Goal: Use online tool/utility

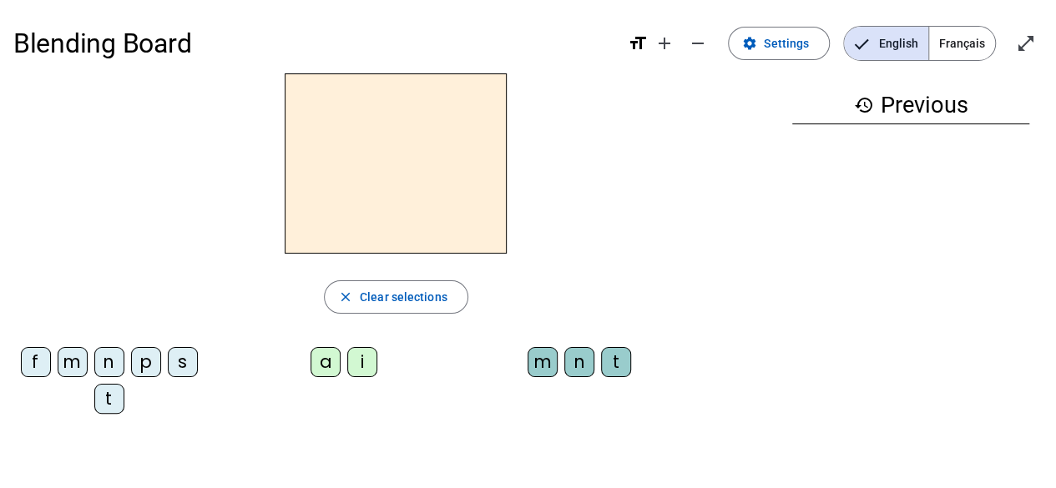
click at [320, 364] on div "a" at bounding box center [326, 362] width 30 height 30
click at [543, 360] on div "m" at bounding box center [543, 362] width 30 height 30
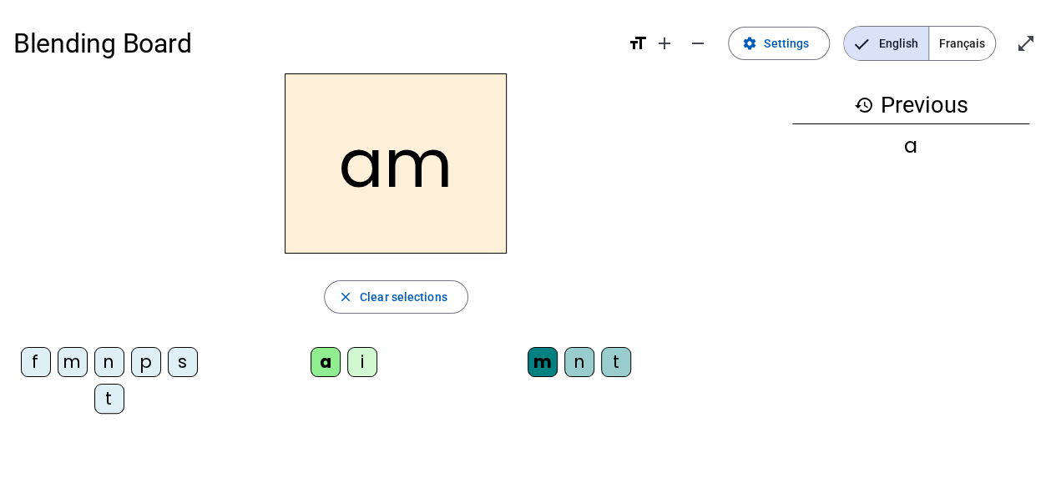
click at [179, 360] on div "s" at bounding box center [183, 362] width 30 height 30
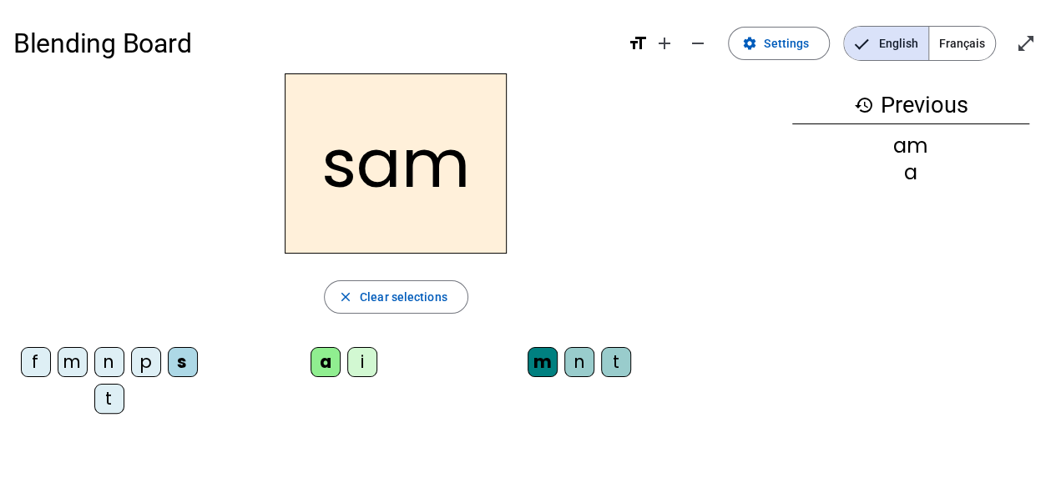
click at [33, 358] on div "f" at bounding box center [36, 362] width 30 height 30
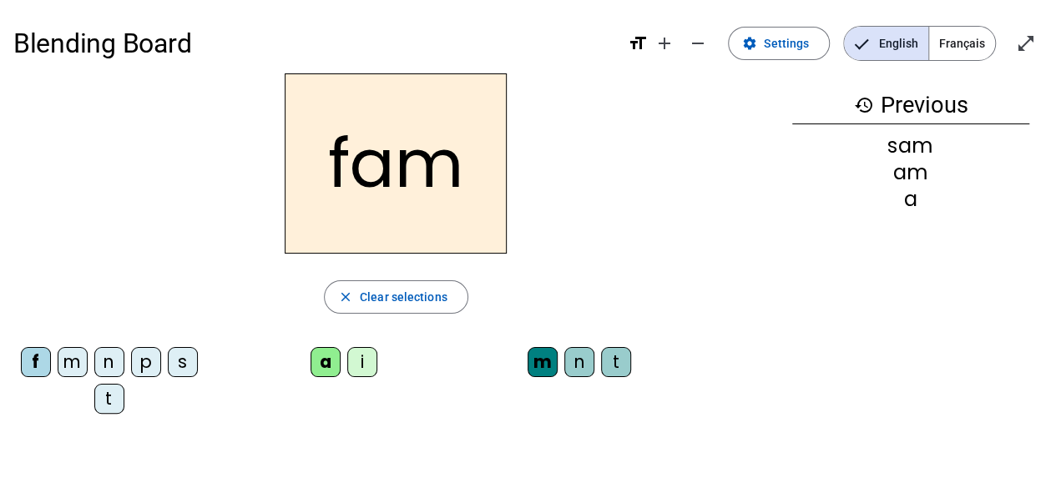
click at [145, 356] on div "p" at bounding box center [146, 362] width 30 height 30
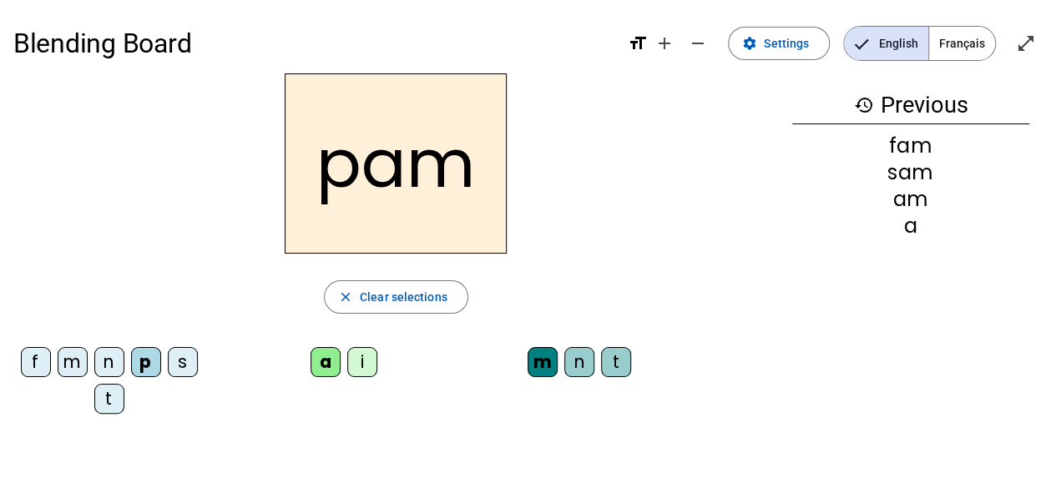
click at [616, 368] on div "t" at bounding box center [616, 362] width 30 height 30
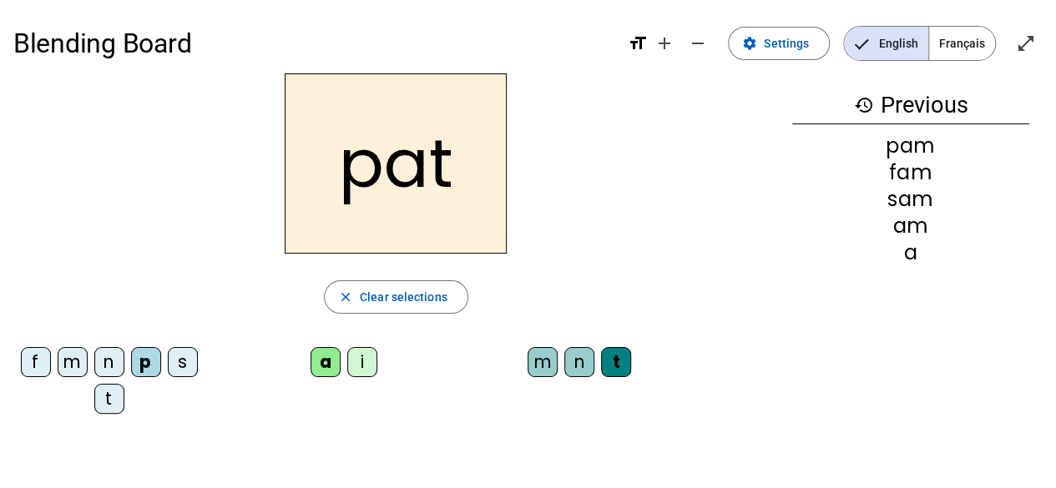
click at [361, 370] on div "i" at bounding box center [362, 362] width 30 height 30
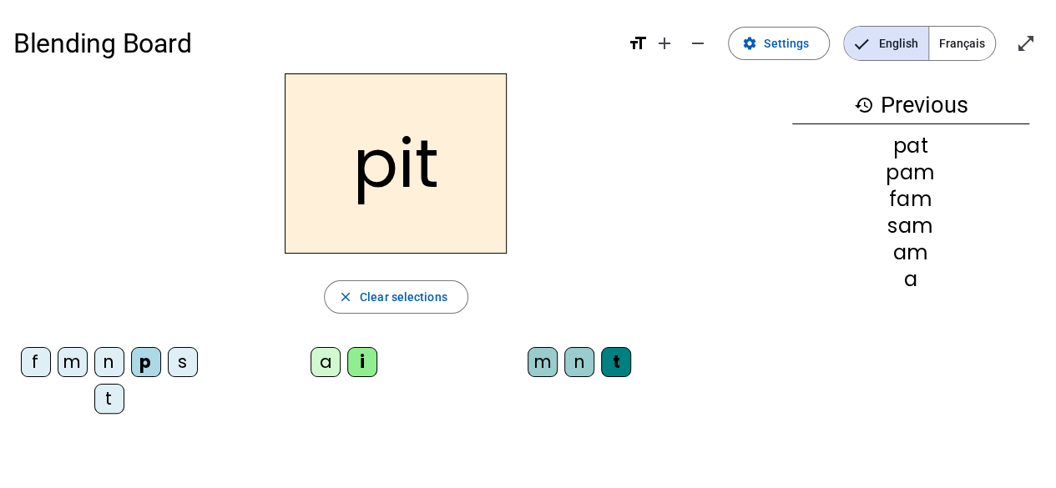
click at [578, 361] on div "n" at bounding box center [579, 362] width 30 height 30
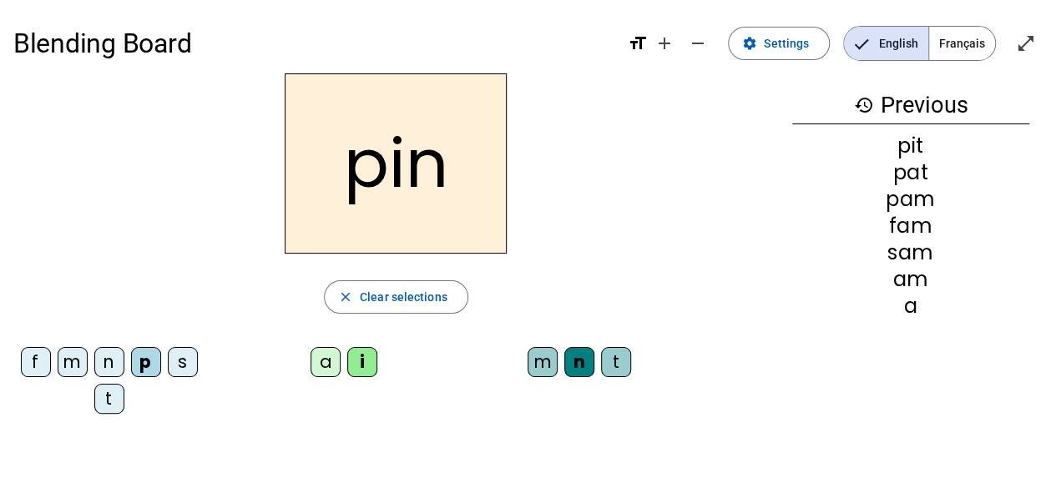
click at [323, 361] on div "a" at bounding box center [326, 362] width 30 height 30
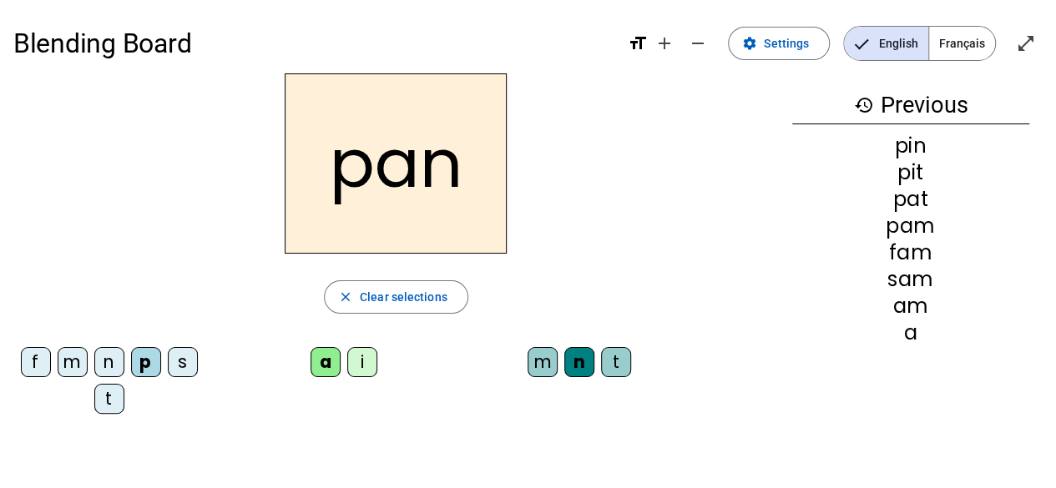
click at [146, 361] on div "p" at bounding box center [146, 362] width 30 height 30
click at [135, 401] on div "f m n p s t" at bounding box center [112, 383] width 184 height 73
click at [779, 47] on span "Settings" at bounding box center [786, 43] width 45 height 20
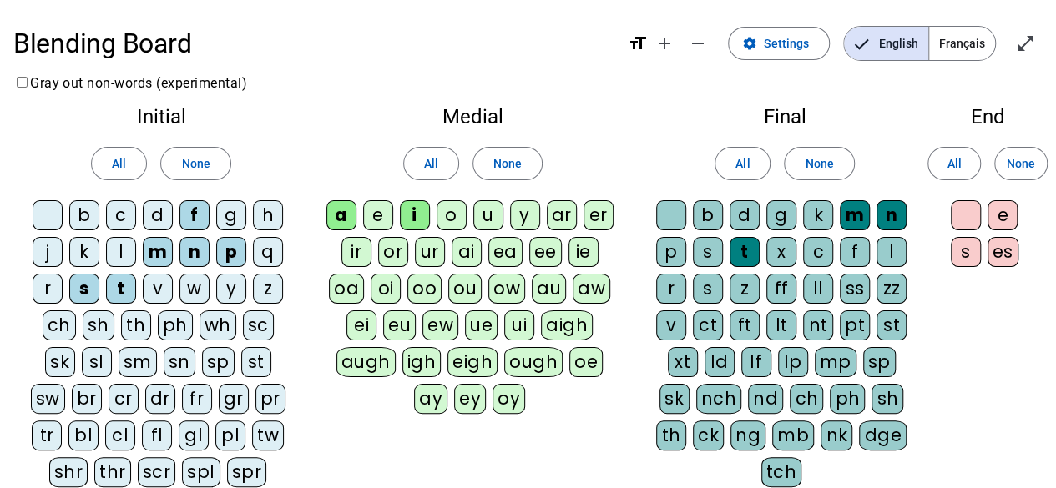
click at [39, 211] on div at bounding box center [48, 215] width 30 height 30
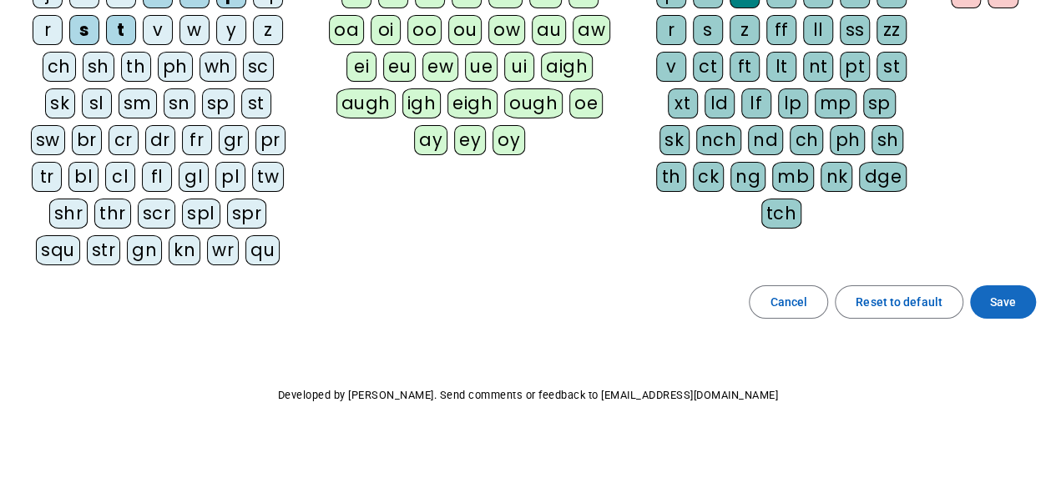
click at [1007, 305] on span "Save" at bounding box center [1003, 302] width 26 height 20
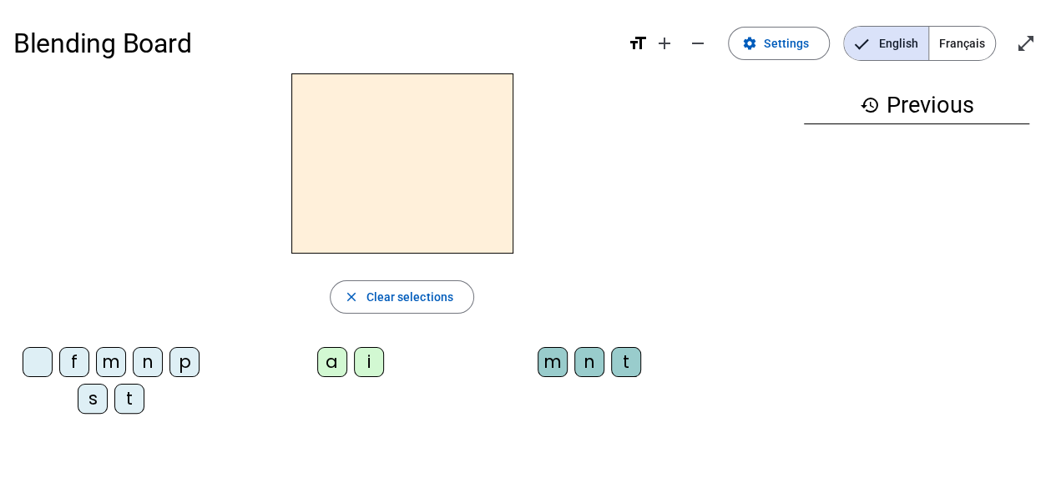
click at [182, 361] on div "p" at bounding box center [184, 362] width 30 height 30
click at [322, 355] on div "a" at bounding box center [332, 362] width 30 height 30
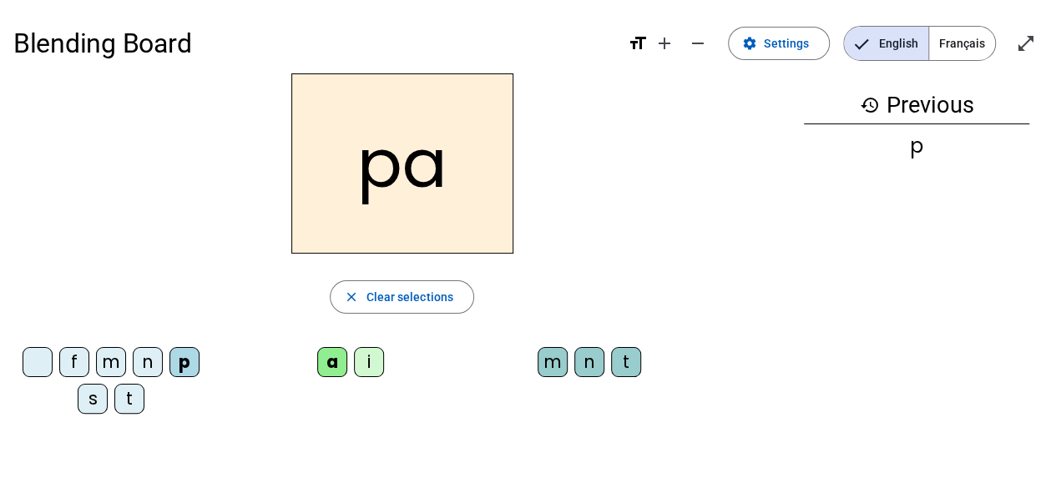
click at [586, 367] on div "n" at bounding box center [589, 362] width 30 height 30
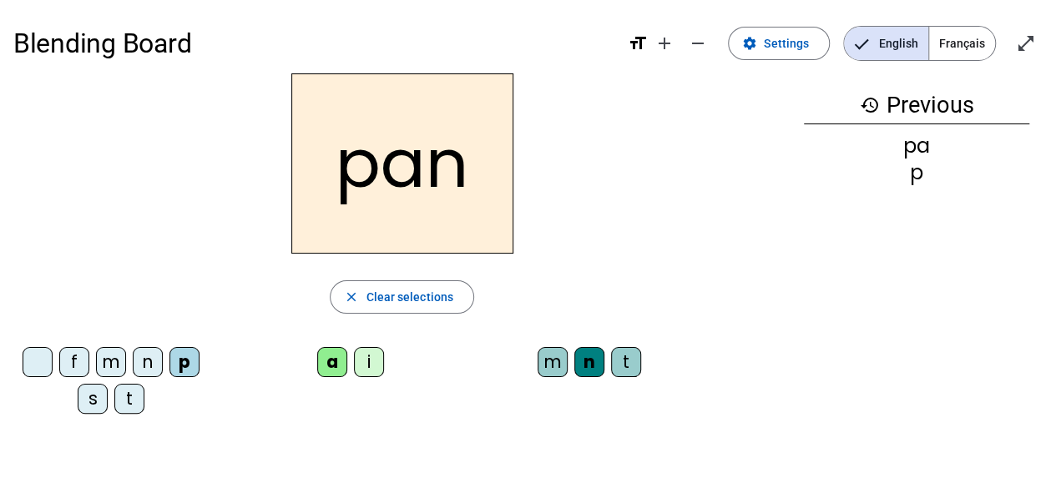
click at [23, 358] on div at bounding box center [38, 362] width 30 height 30
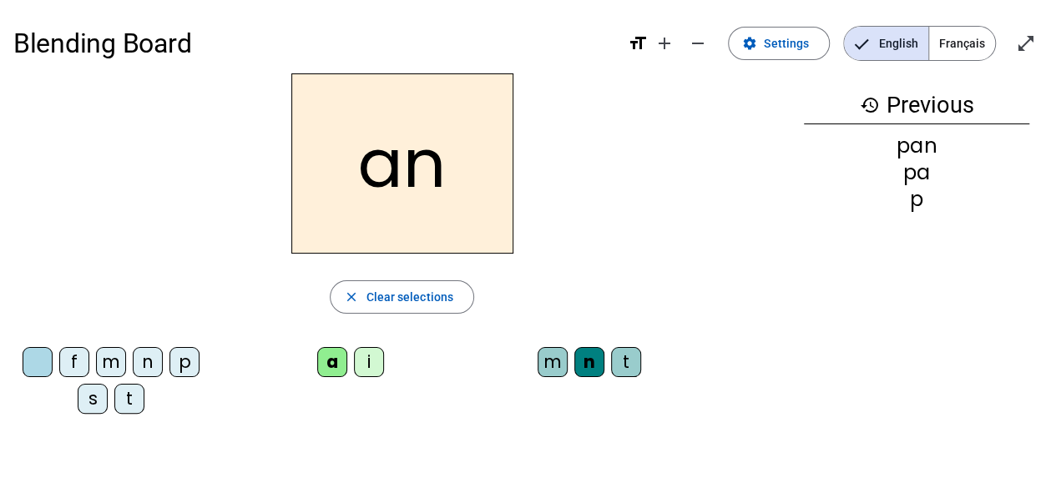
click at [71, 356] on div "f" at bounding box center [74, 362] width 30 height 30
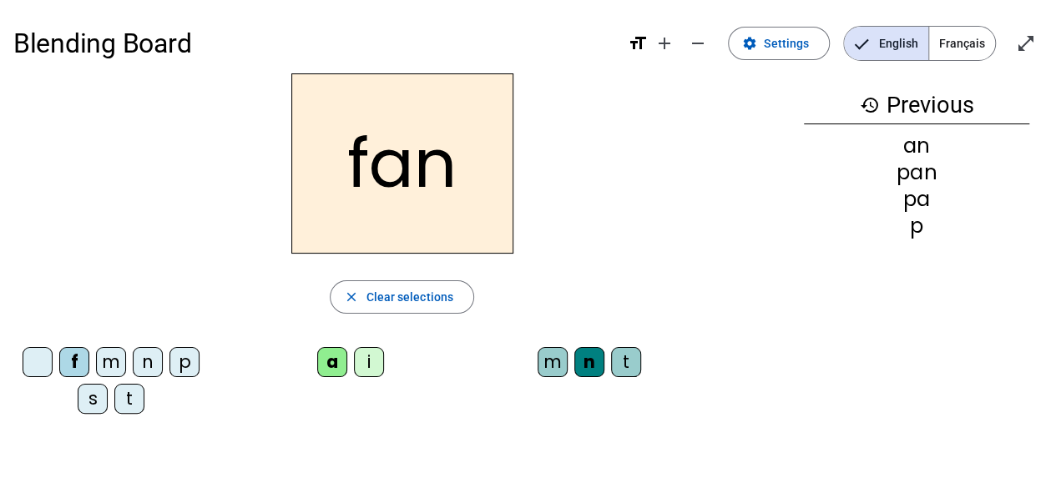
click at [109, 356] on div "m" at bounding box center [111, 362] width 30 height 30
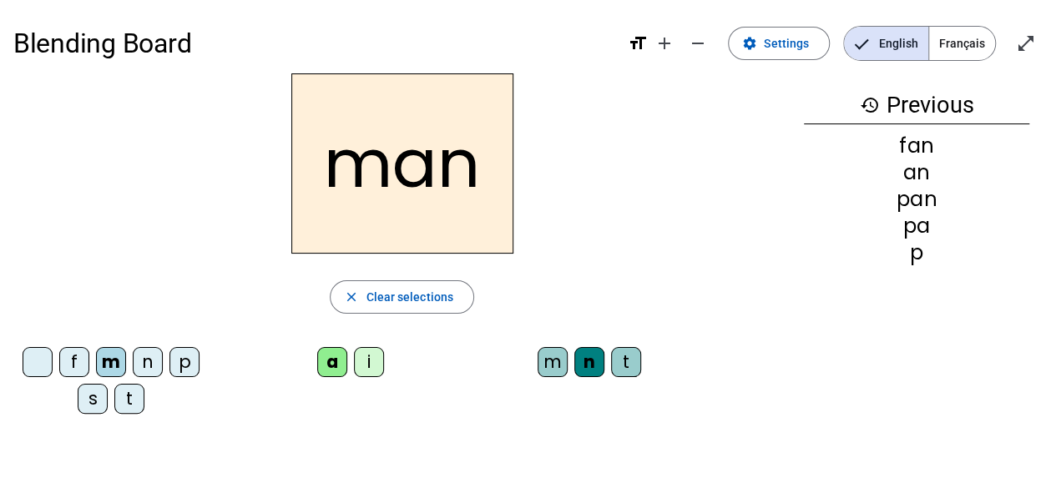
click at [150, 355] on div "n" at bounding box center [148, 362] width 30 height 30
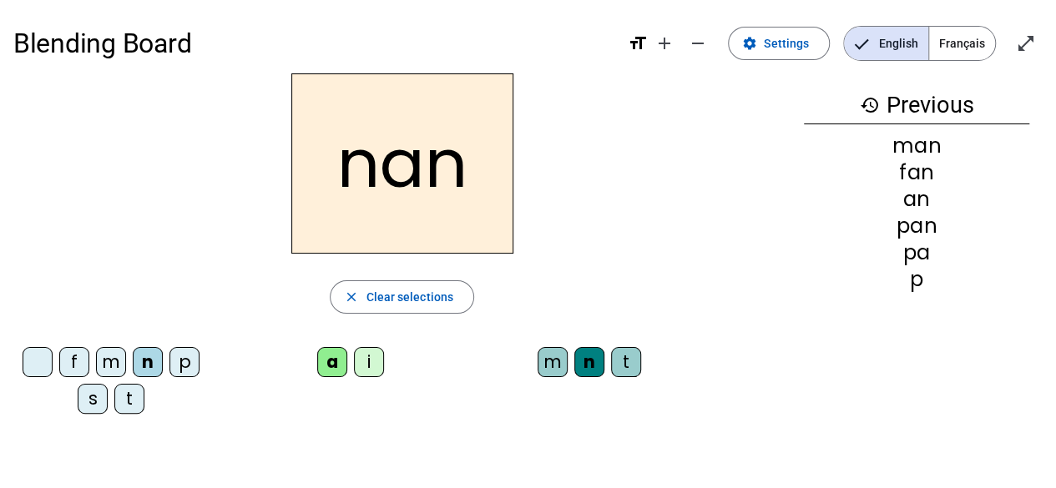
click at [141, 395] on div "t" at bounding box center [129, 399] width 30 height 30
